Goal: Check status: Check status

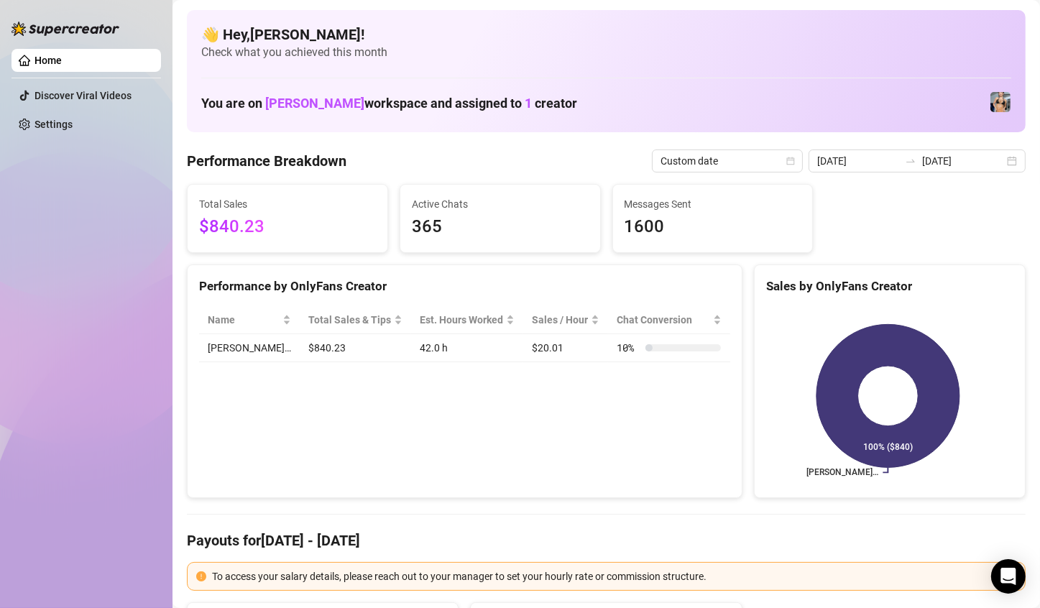
click at [928, 203] on div "Total Sales $840.23 Active Chats 365 Messages Sent 1600" at bounding box center [606, 218] width 850 height 69
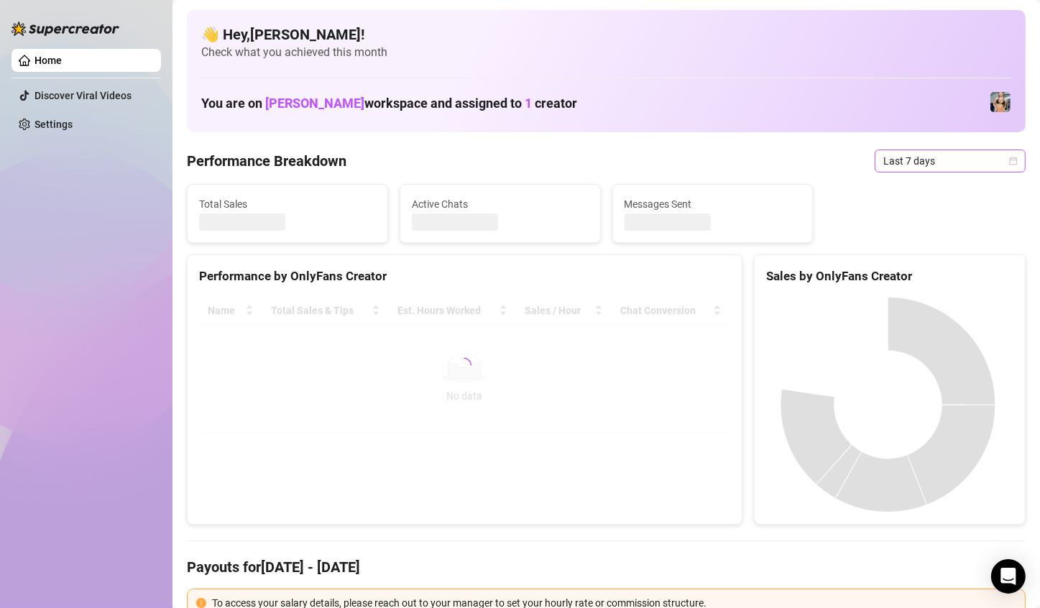
click at [931, 156] on span "Last 7 days" at bounding box center [950, 161] width 134 height 22
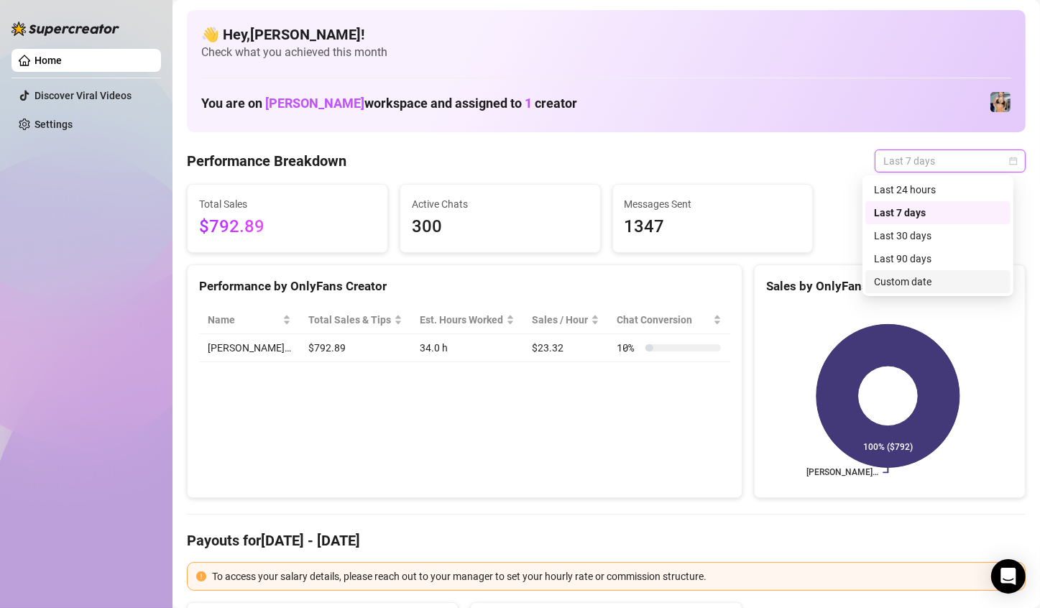
click at [901, 290] on div "Custom date" at bounding box center [937, 281] width 145 height 23
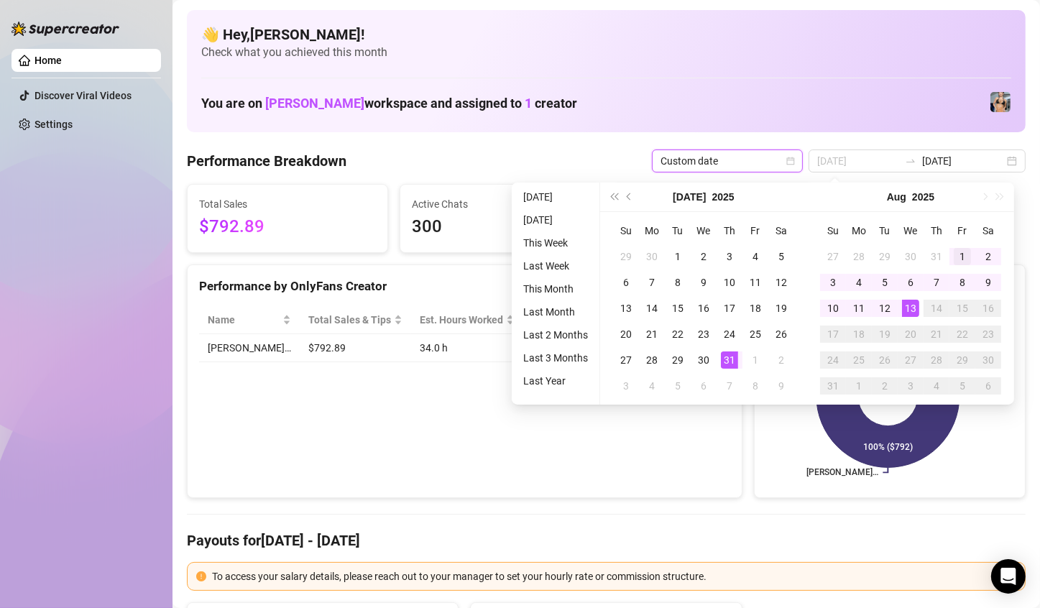
type input "[DATE]"
click at [954, 253] on div "1" at bounding box center [962, 256] width 17 height 17
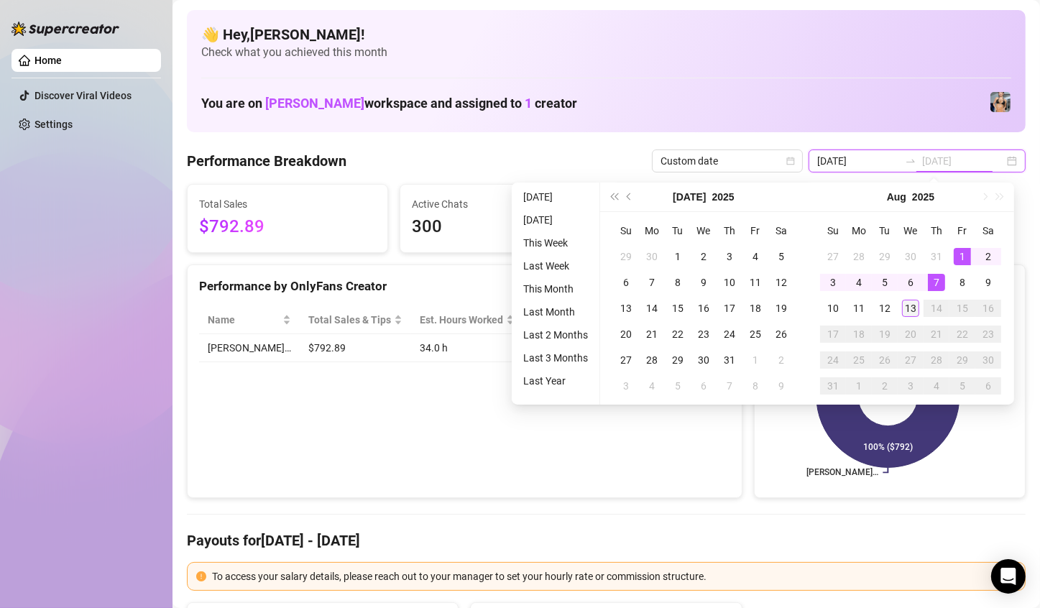
type input "[DATE]"
click at [905, 313] on div "13" at bounding box center [910, 308] width 17 height 17
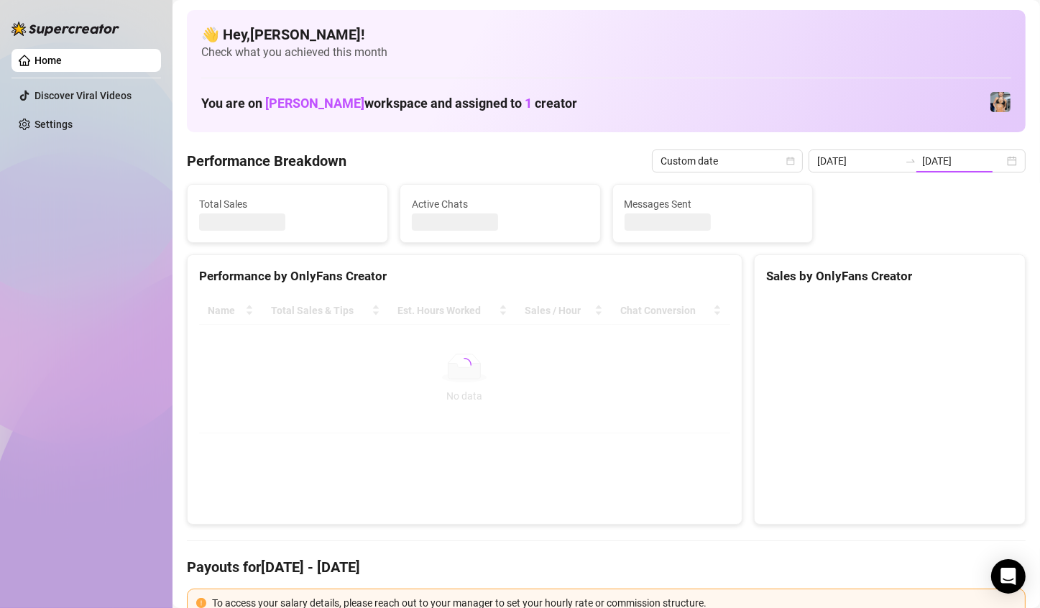
type input "[DATE]"
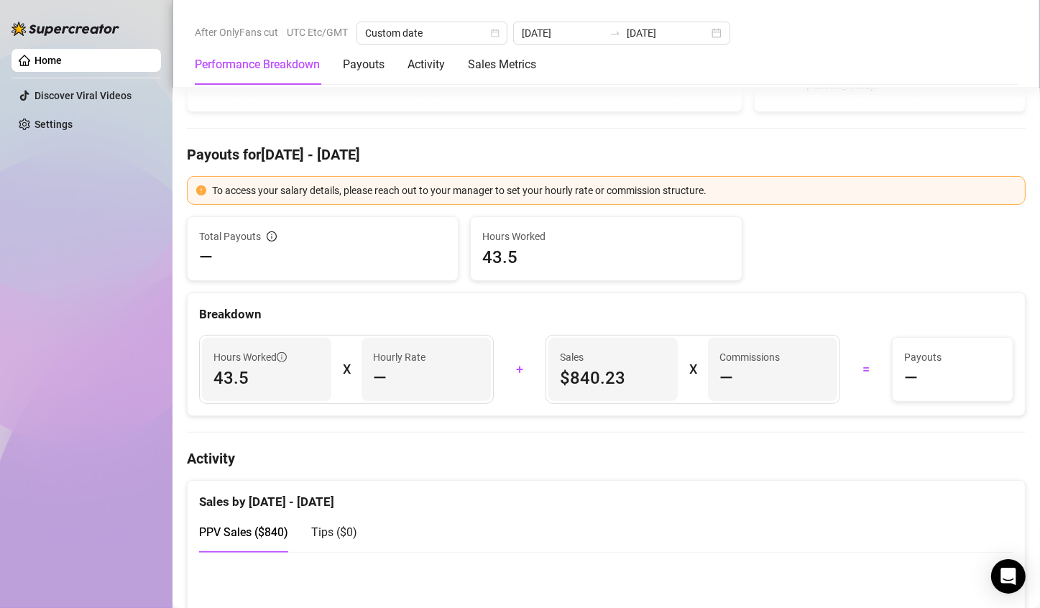
scroll to position [216, 0]
